Goal: Find specific page/section: Find specific page/section

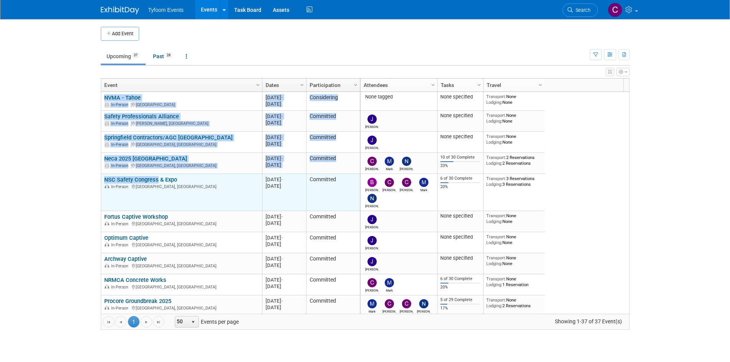
drag, startPoint x: 90, startPoint y: 158, endPoint x: 154, endPoint y: 174, distance: 66.2
click at [154, 174] on body "Tyfoom Events Events Add Event Bulk Upload Events Shareable Event Boards Recent…" at bounding box center [365, 181] width 730 height 362
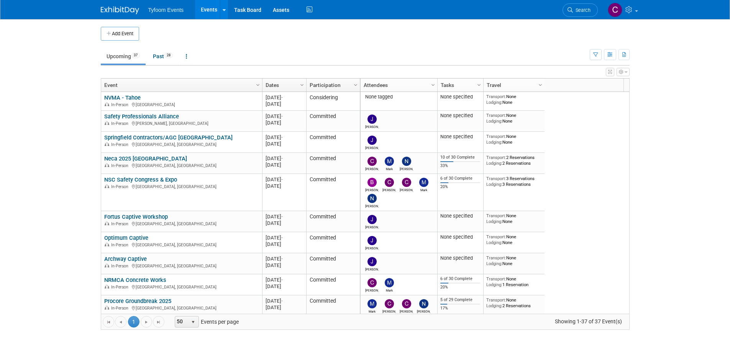
click at [62, 169] on body "Tyfoom Events Events Add Event Bulk Upload Events Shareable Event Boards Recent…" at bounding box center [365, 181] width 730 height 362
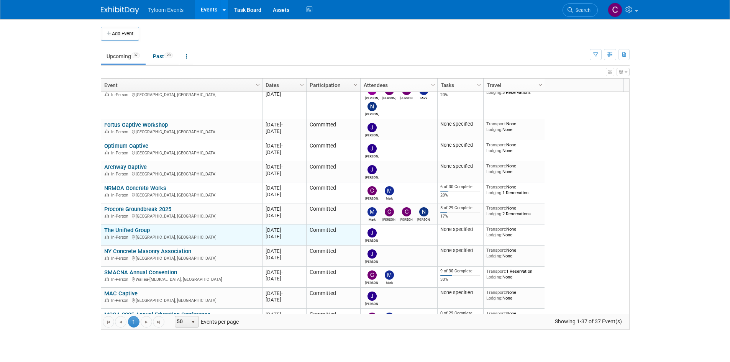
scroll to position [138, 0]
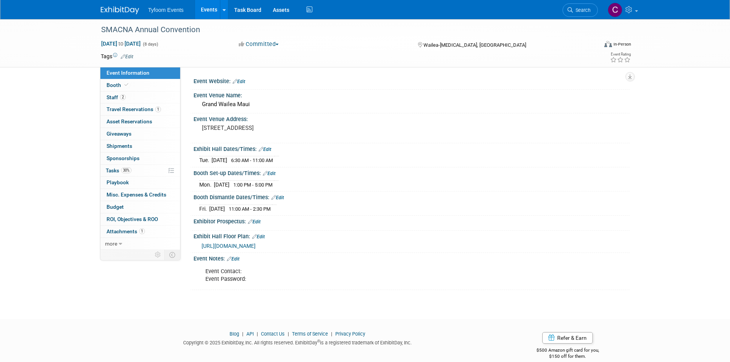
click at [121, 9] on img at bounding box center [120, 11] width 38 height 8
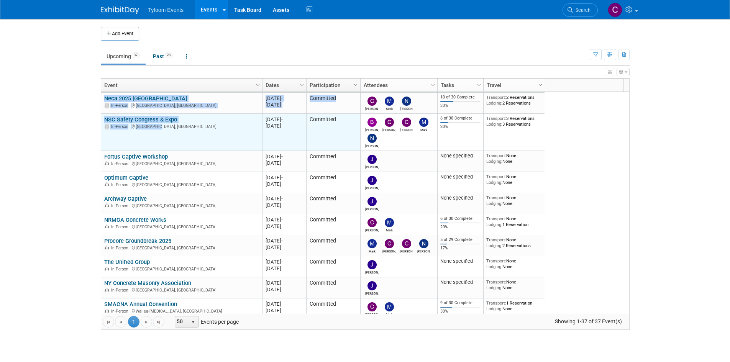
drag, startPoint x: 76, startPoint y: 117, endPoint x: 160, endPoint y: 127, distance: 85.2
click at [160, 127] on body "Tyfoom Events Events Add Event Bulk Upload Events Shareable Event Boards Recent…" at bounding box center [365, 181] width 730 height 362
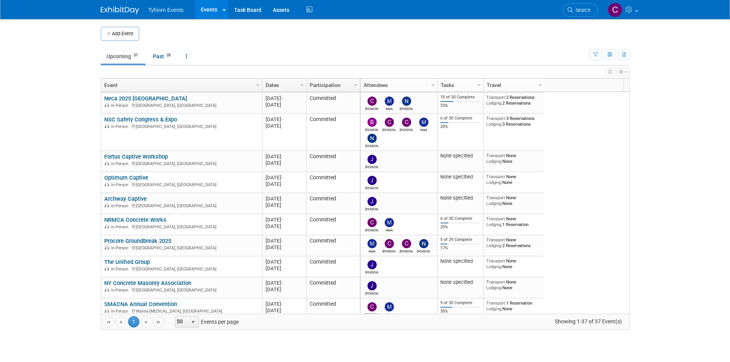
click at [40, 128] on body "Tyfoom Events Events Add Event Bulk Upload Events Shareable Event Boards Recent…" at bounding box center [365, 181] width 730 height 362
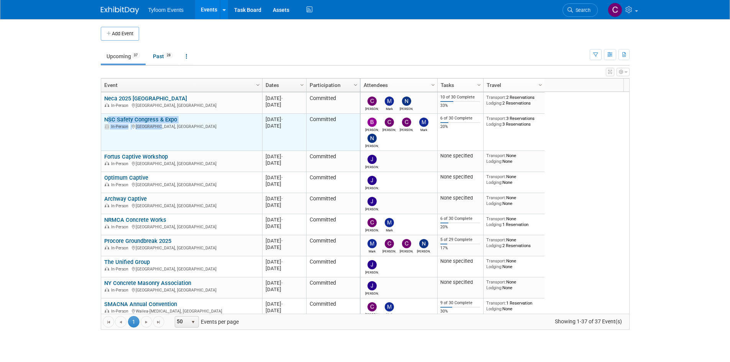
drag, startPoint x: 168, startPoint y: 127, endPoint x: 104, endPoint y: 118, distance: 64.6
click at [104, 118] on div "NSC Safety Congress & Expo In-Person [GEOGRAPHIC_DATA], [GEOGRAPHIC_DATA]" at bounding box center [181, 122] width 154 height 13
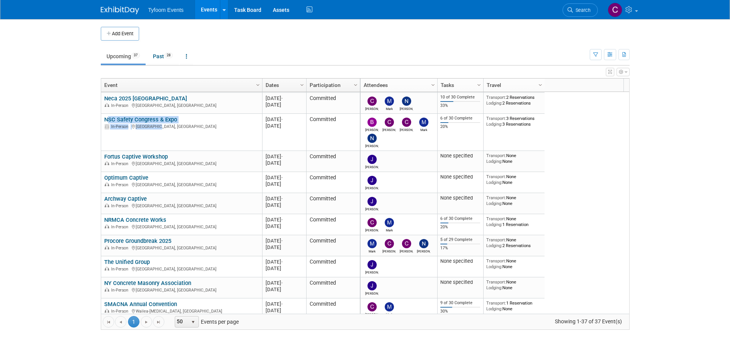
copy div "NSC Safety Congress & Expo In-Person [GEOGRAPHIC_DATA], [GEOGRAPHIC_DATA]"
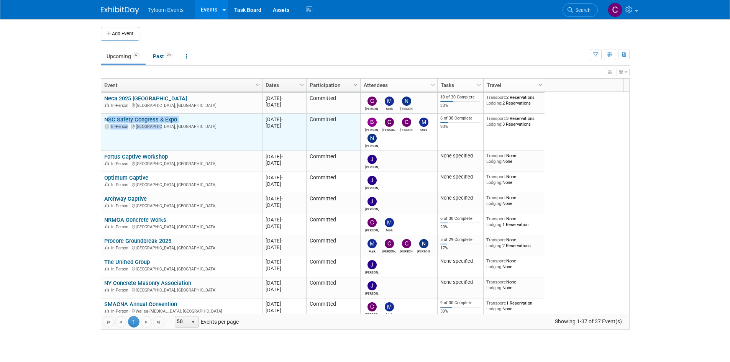
scroll to position [14, 0]
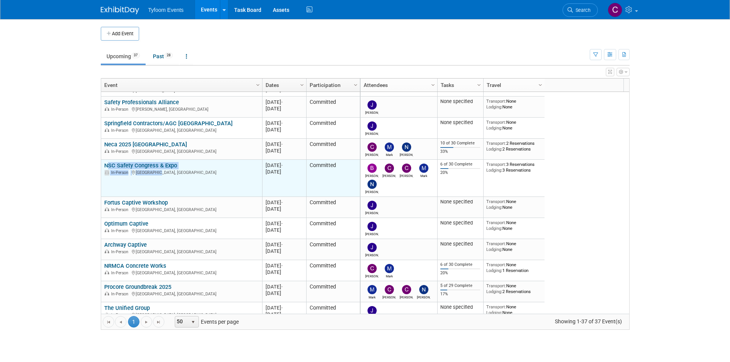
click at [163, 165] on link "NSC Safety Congress & Expo" at bounding box center [140, 165] width 73 height 7
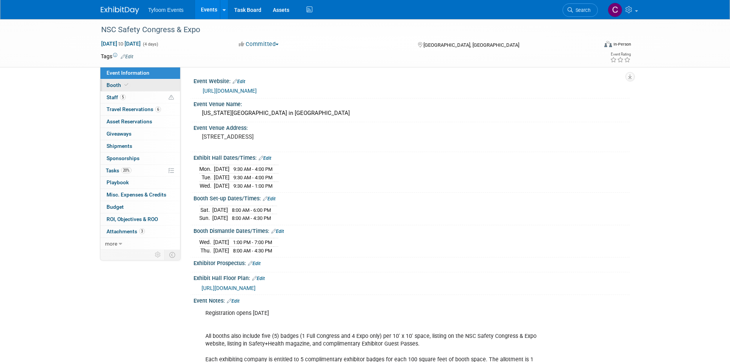
click at [111, 85] on span "Booth" at bounding box center [117, 85] width 23 height 6
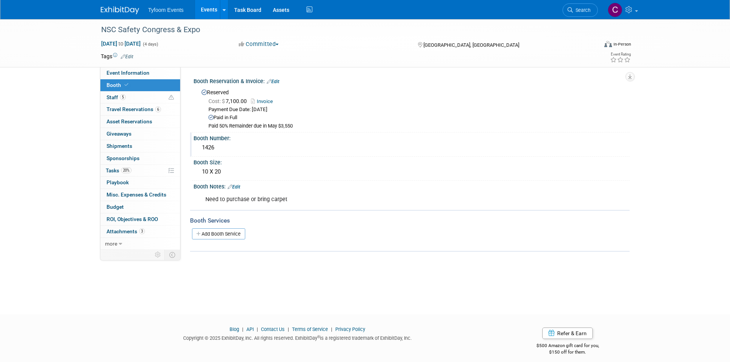
click at [206, 146] on div "1426" at bounding box center [411, 148] width 424 height 12
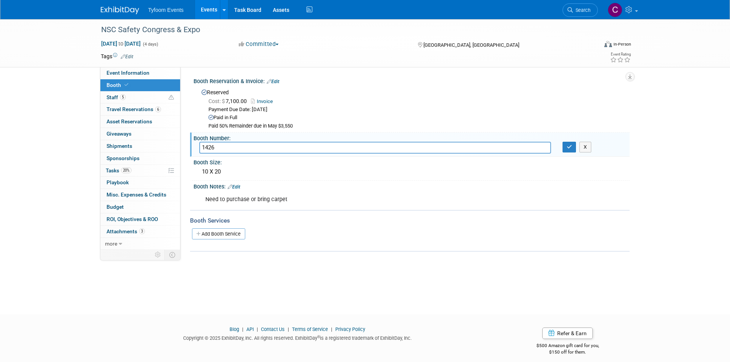
click at [206, 146] on input "1426" at bounding box center [375, 148] width 352 height 12
click at [67, 182] on div "NSC Safety Congress & Expo Sep 14, 2025 to Sep 17, 2025 (4 days) Sep 14, 2025 t…" at bounding box center [365, 159] width 730 height 281
